Goal: Task Accomplishment & Management: Complete application form

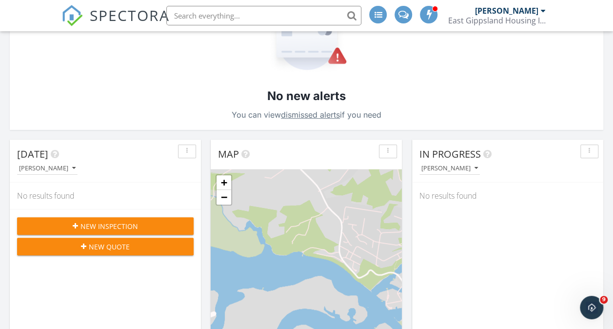
scroll to position [234, 0]
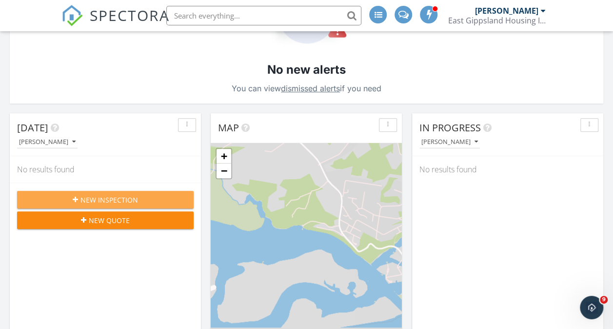
click at [163, 199] on div "New Inspection" at bounding box center [105, 200] width 161 height 10
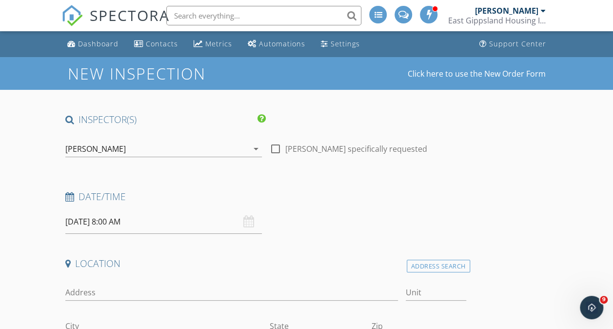
click at [183, 223] on div "09/30/2025 8:00 AM" at bounding box center [163, 222] width 197 height 24
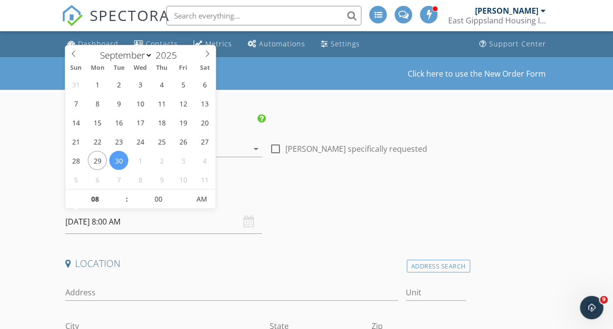
click at [95, 221] on input "09/30/2025 8:00 AM" at bounding box center [163, 222] width 197 height 24
type input "[DATE] 8:00 AM"
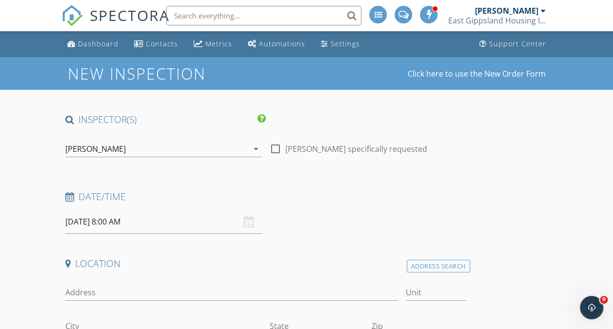
click at [239, 230] on div "Date/Time 09/29/2025 8:00 AM" at bounding box center [265, 211] width 409 height 43
click at [144, 280] on div "Address" at bounding box center [231, 295] width 333 height 32
click at [119, 289] on input "Address" at bounding box center [231, 292] width 333 height 16
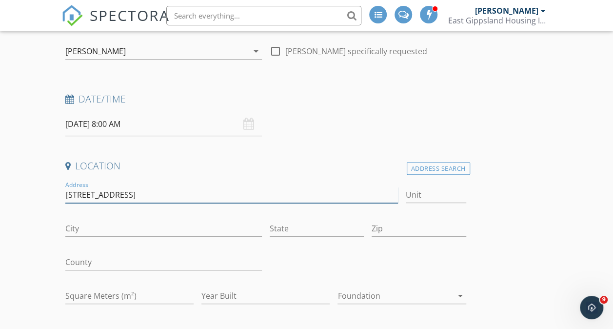
scroll to position [149, 0]
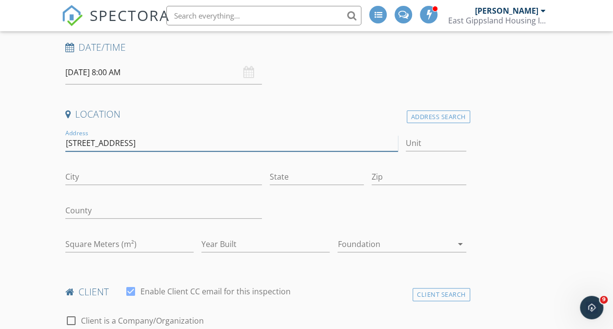
type input "[STREET_ADDRESS]"
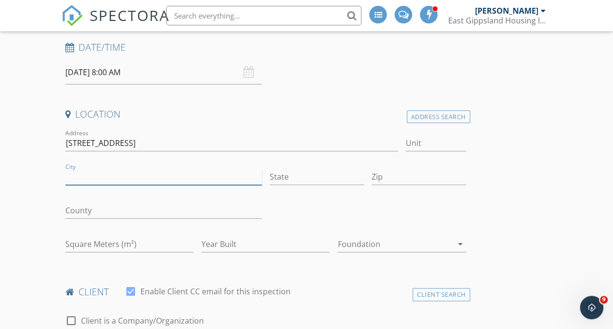
click at [147, 175] on input "City" at bounding box center [163, 177] width 197 height 16
type input "Swan Reach"
click at [270, 175] on input "State" at bounding box center [317, 177] width 94 height 16
type input "VIC"
click at [372, 177] on input "Zip" at bounding box center [419, 177] width 94 height 16
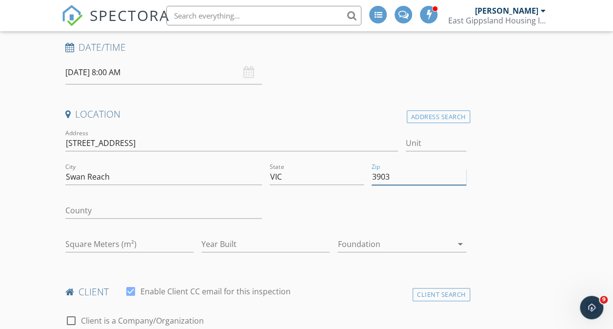
type input "3903"
click at [104, 211] on input "County" at bounding box center [163, 211] width 197 height 16
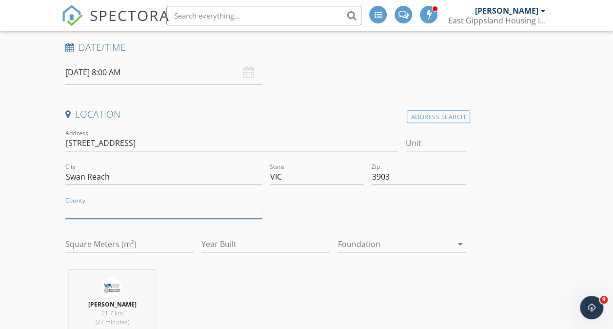
type input "East Gippsland"
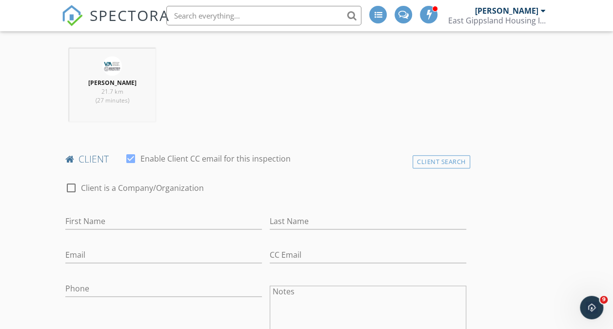
scroll to position [416, 0]
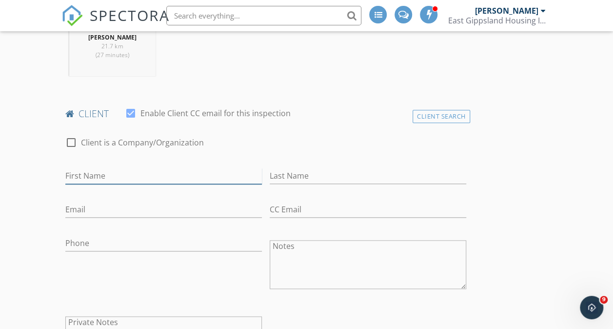
click at [102, 179] on input "First Name" at bounding box center [163, 176] width 197 height 16
type input "[PERSON_NAME]"
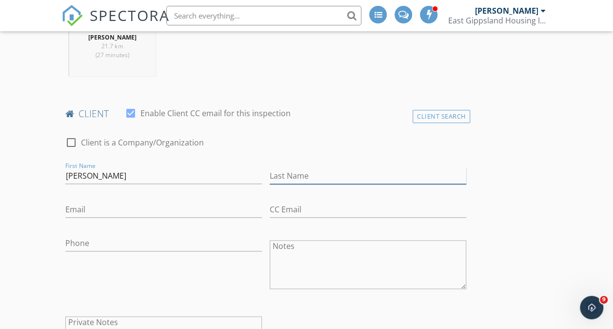
click at [270, 175] on input "Last Name" at bounding box center [368, 176] width 197 height 16
type input "[PERSON_NAME]"
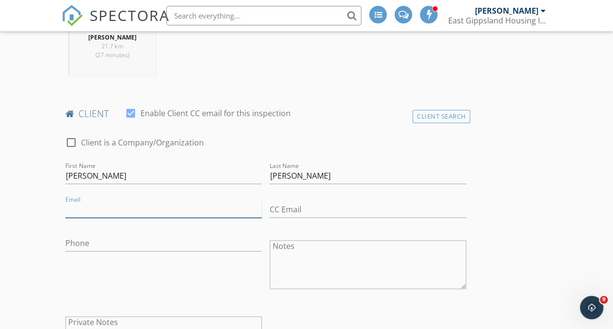
click at [140, 207] on input "Email" at bounding box center [163, 210] width 197 height 16
type input "[PERSON_NAME][EMAIL_ADDRESS][PERSON_NAME][DOMAIN_NAME]"
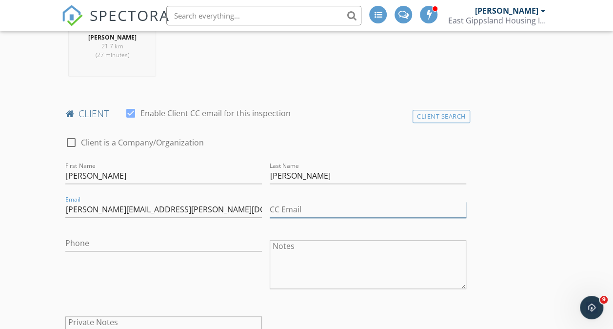
click at [270, 207] on input "CC Email" at bounding box center [368, 210] width 197 height 16
type input "[PERSON_NAME][EMAIL_ADDRESS][DOMAIN_NAME]"
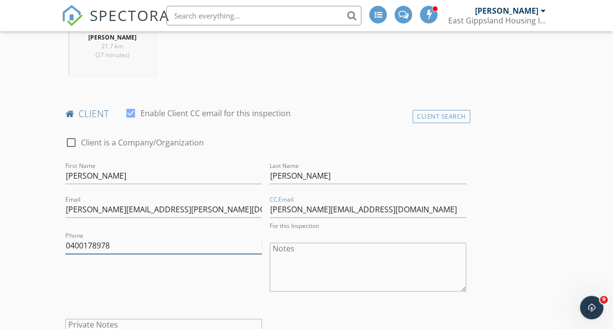
click at [130, 244] on input "0400178978" at bounding box center [163, 246] width 197 height 16
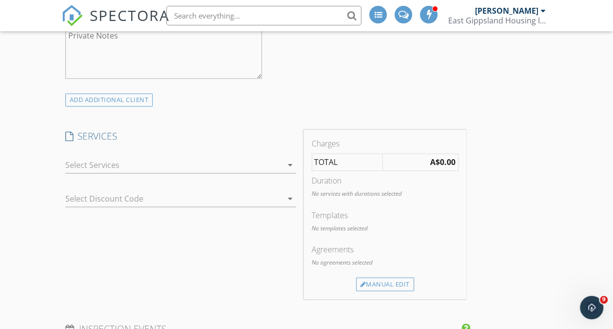
scroll to position [742, 0]
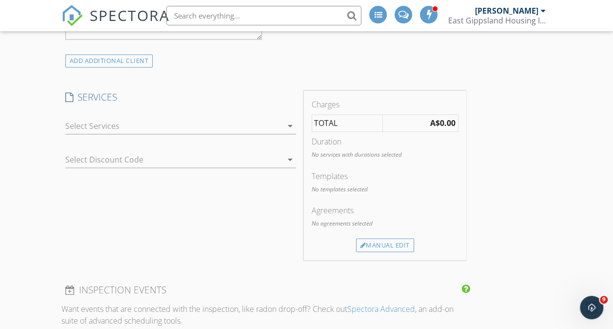
type input "0419865853"
click at [284, 123] on icon "arrow_drop_down" at bounding box center [290, 126] width 12 height 12
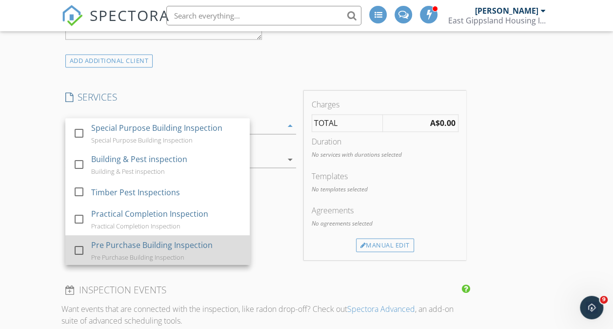
click at [192, 251] on div "Pre Purchase Building Inspection" at bounding box center [152, 245] width 122 height 12
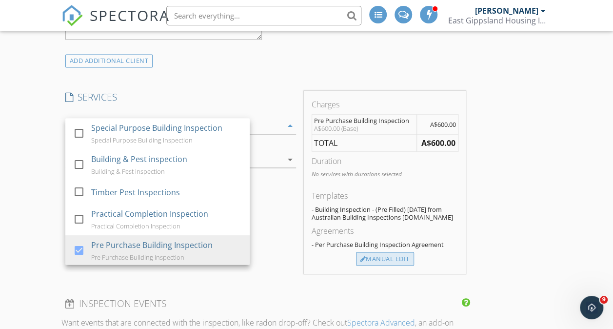
click at [356, 265] on div "Manual Edit" at bounding box center [385, 259] width 58 height 14
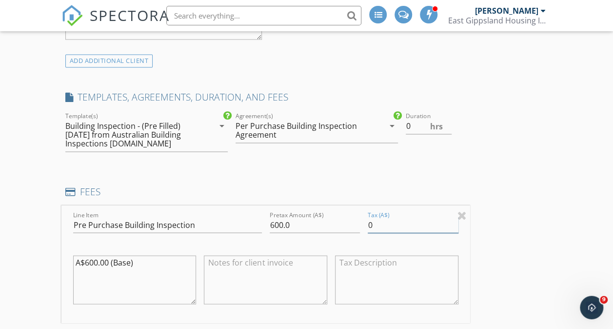
click at [368, 231] on input "0" at bounding box center [413, 225] width 90 height 16
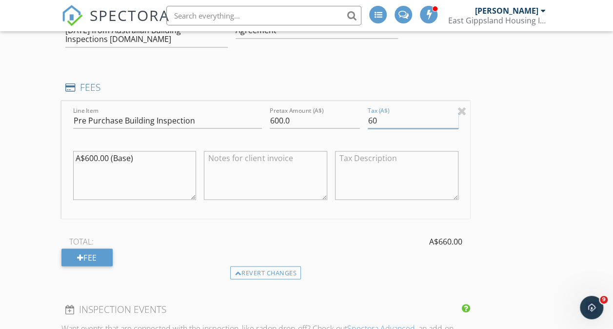
scroll to position [872, 0]
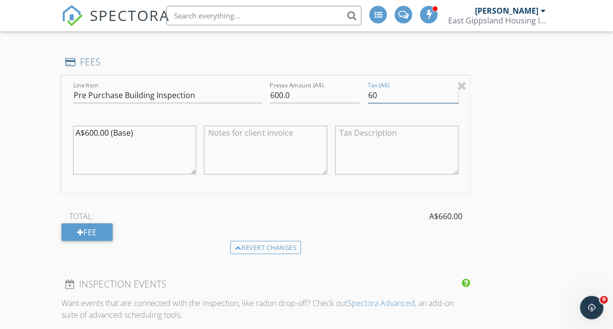
type input "60"
click at [416, 239] on div "INSPECTOR(S) check_box Steve Alsop PRIMARY Steve Alsop arrow_drop_down check_bo…" at bounding box center [306, 150] width 491 height 1817
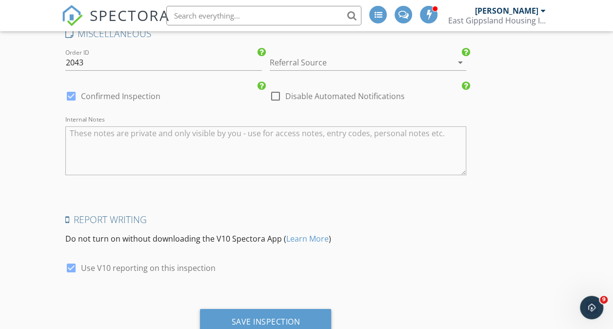
scroll to position [1630, 0]
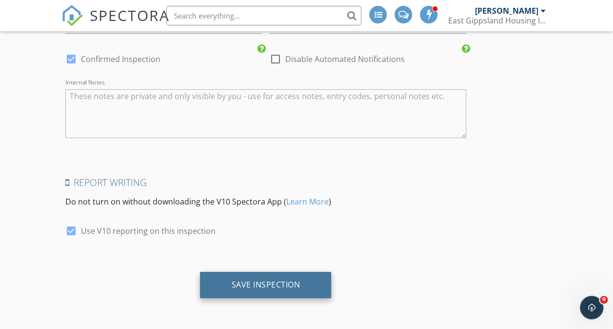
click at [234, 282] on div "Save Inspection" at bounding box center [265, 285] width 69 height 10
